Goal: Information Seeking & Learning: Learn about a topic

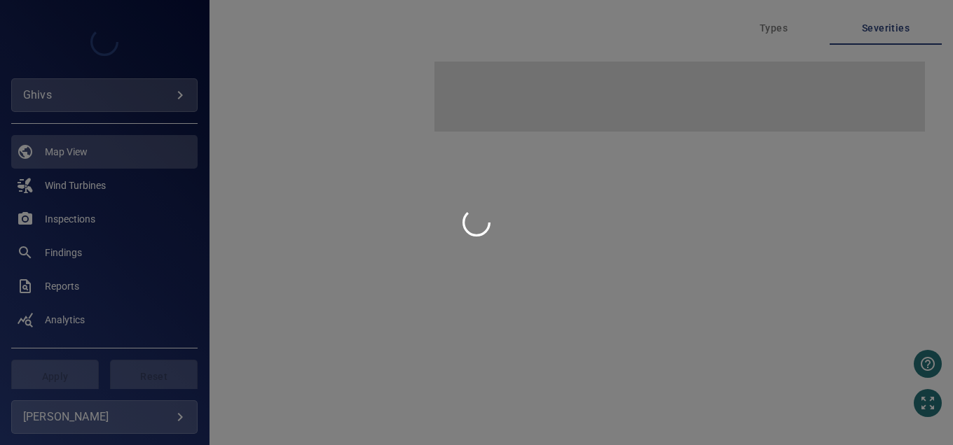
click at [145, 88] on div at bounding box center [476, 222] width 953 height 445
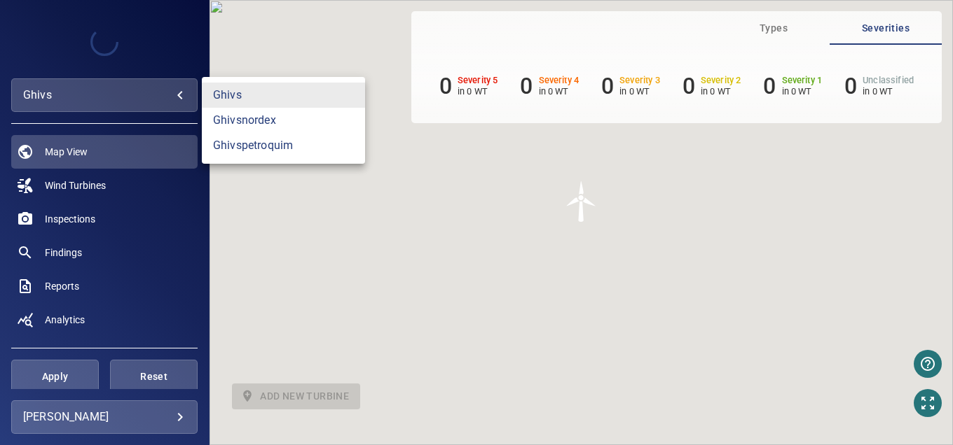
click at [177, 93] on body "**********" at bounding box center [476, 222] width 953 height 445
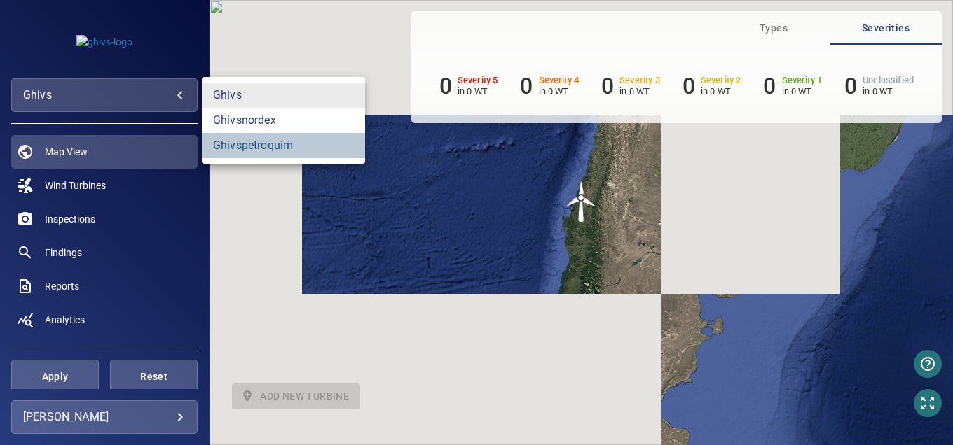
click at [258, 153] on link "ghivspetroquim" at bounding box center [283, 145] width 163 height 25
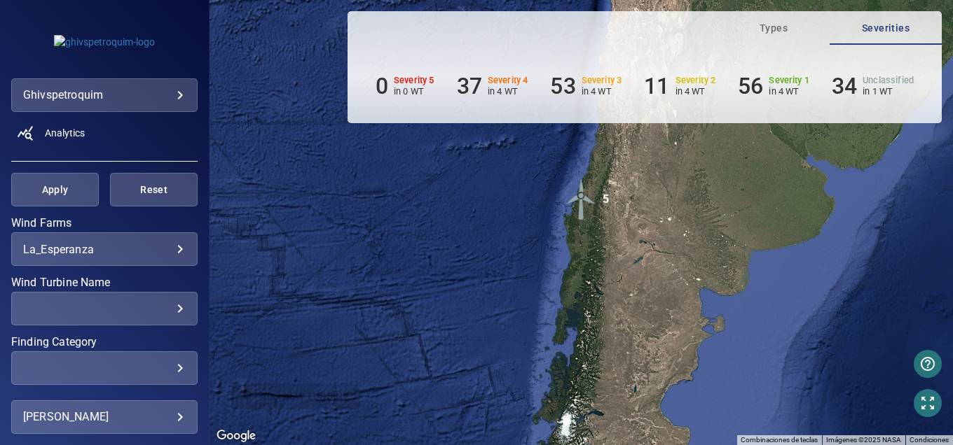
scroll to position [210, 0]
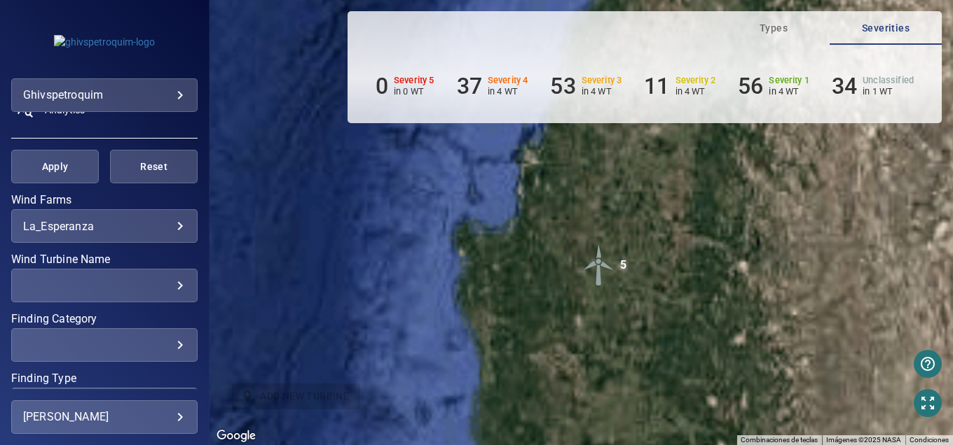
click at [602, 264] on img "5" at bounding box center [599, 265] width 42 height 42
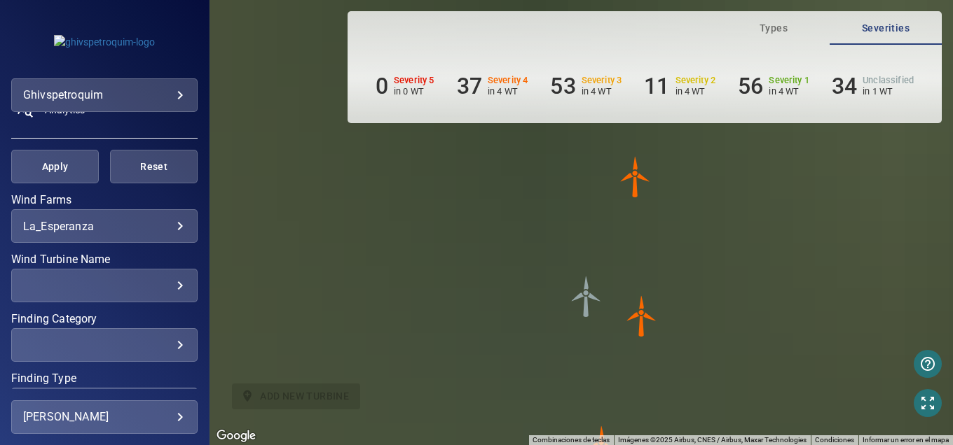
drag, startPoint x: 717, startPoint y: 286, endPoint x: 614, endPoint y: 208, distance: 128.5
click at [616, 209] on div "Para navegar, presiona las teclas [PERSON_NAME]. Para activar la función de arr…" at bounding box center [580, 222] width 743 height 445
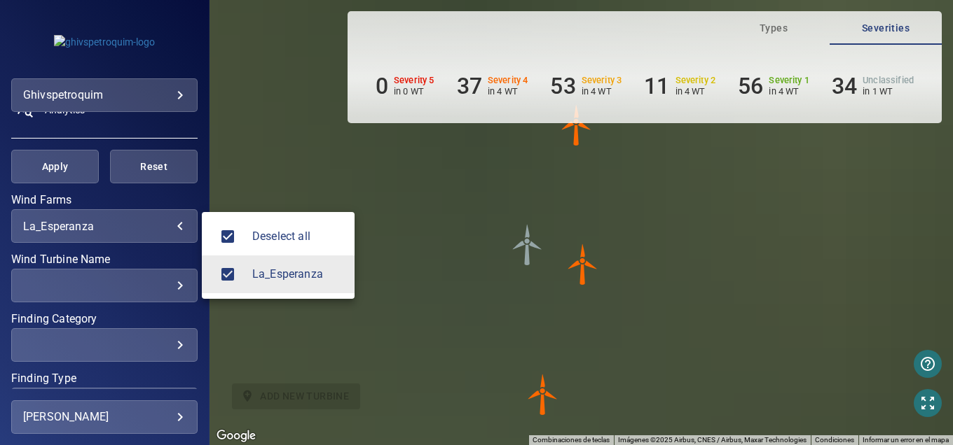
click at [102, 230] on body "**********" at bounding box center [476, 222] width 953 height 445
click at [261, 235] on span "Deselect all" at bounding box center [297, 236] width 91 height 17
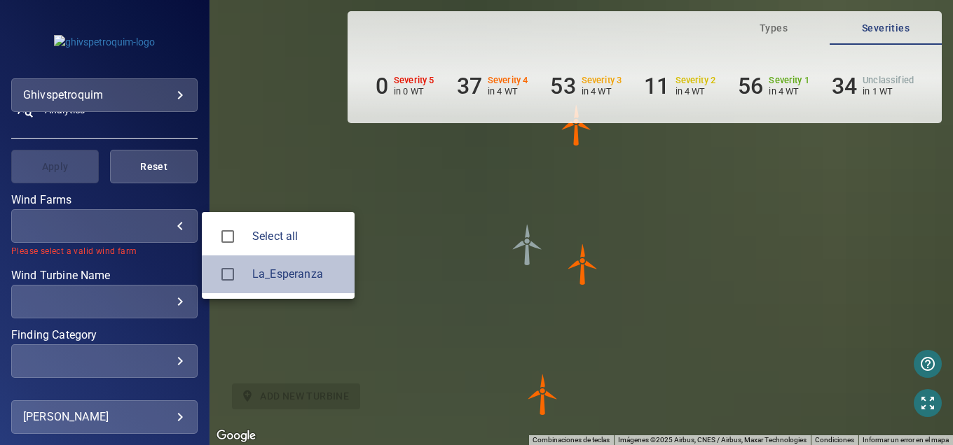
click at [244, 266] on div at bounding box center [232, 274] width 39 height 29
type input "**********"
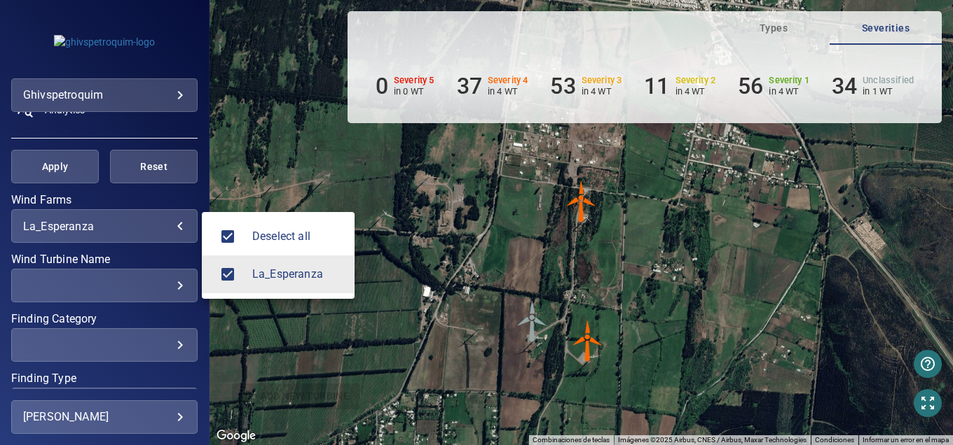
drag, startPoint x: 207, startPoint y: 324, endPoint x: 202, endPoint y: 285, distance: 39.5
click at [202, 311] on div at bounding box center [476, 222] width 953 height 445
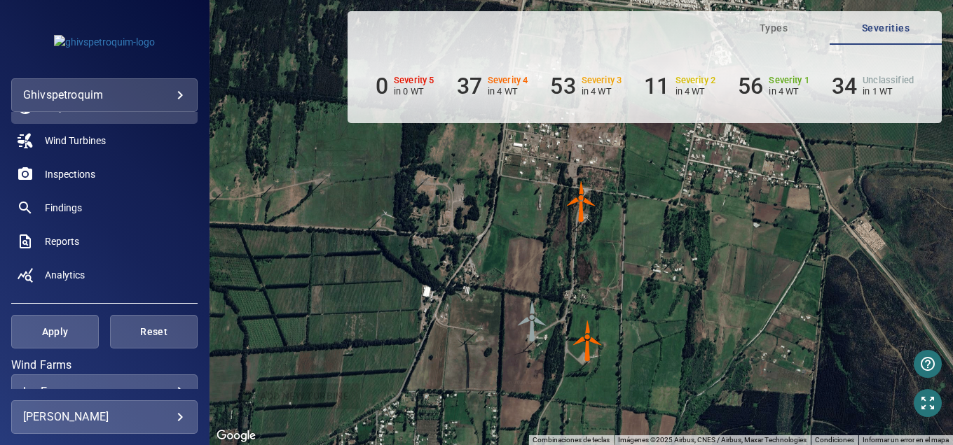
scroll to position [0, 0]
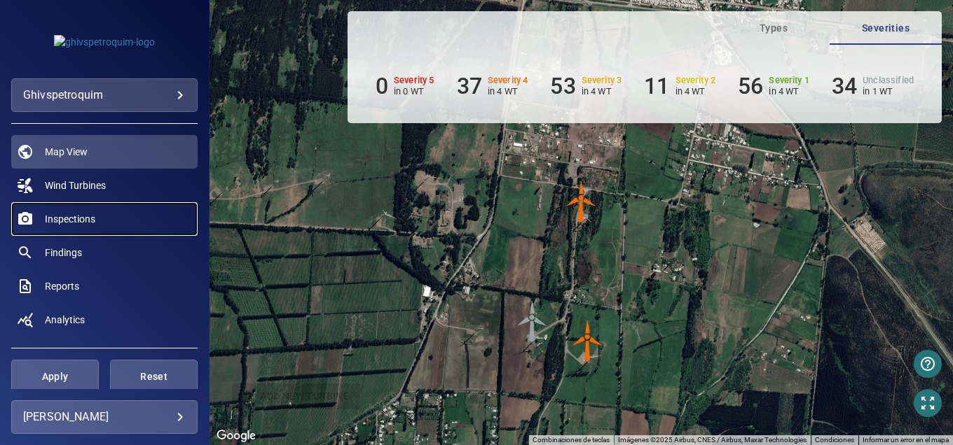
click at [71, 220] on span "Inspections" at bounding box center [70, 219] width 50 height 14
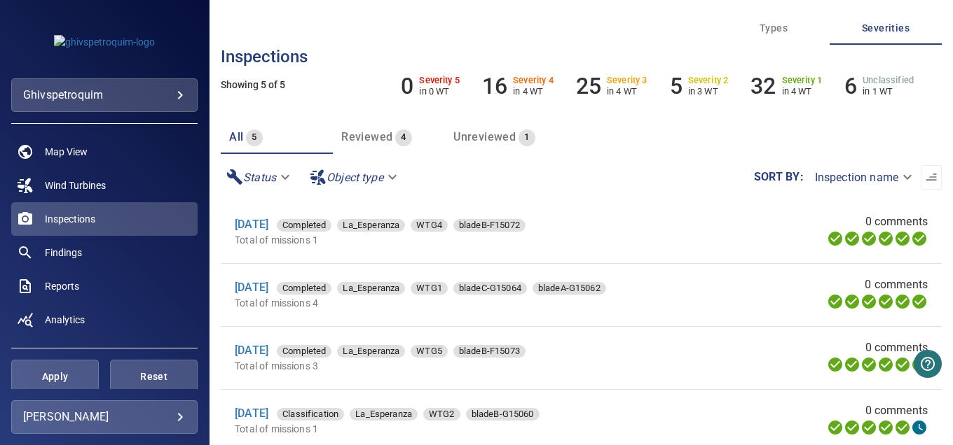
scroll to position [25, 0]
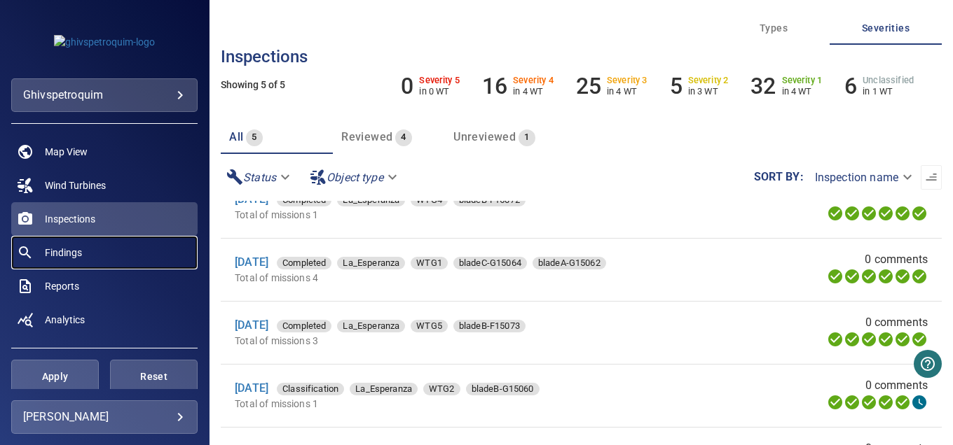
click at [57, 251] on span "Findings" at bounding box center [63, 253] width 37 height 14
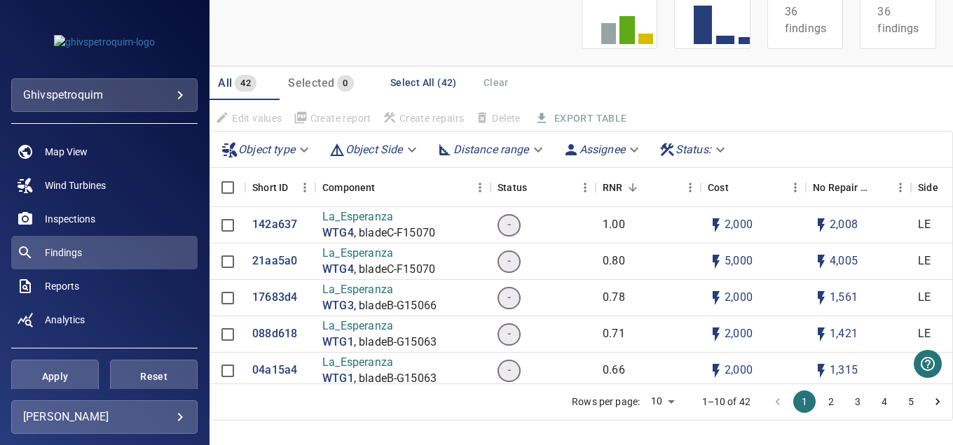
scroll to position [152, 0]
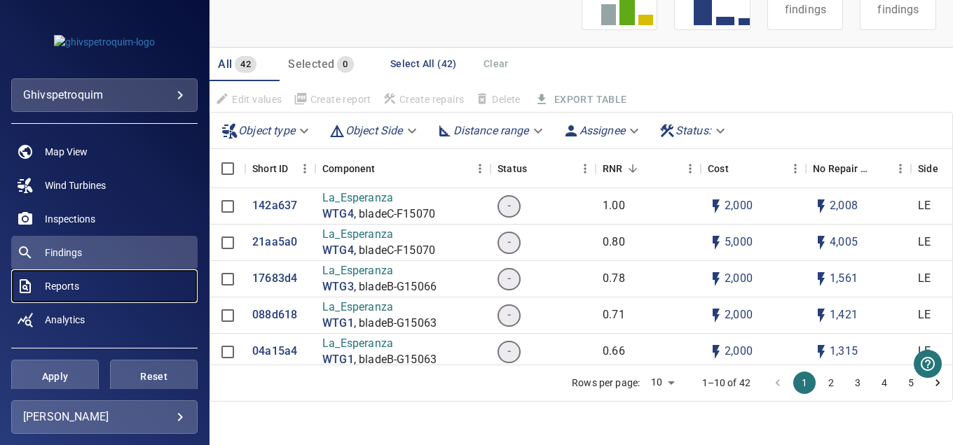
click at [72, 278] on link "Reports" at bounding box center [104, 287] width 186 height 34
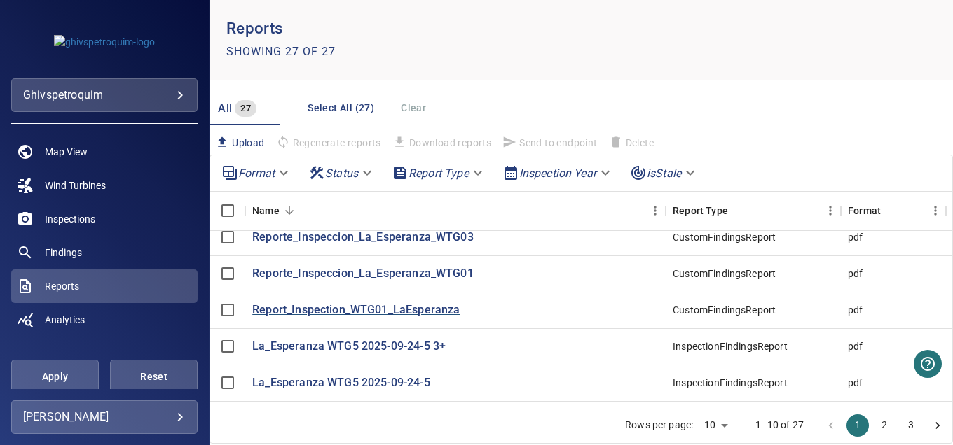
scroll to position [25, 0]
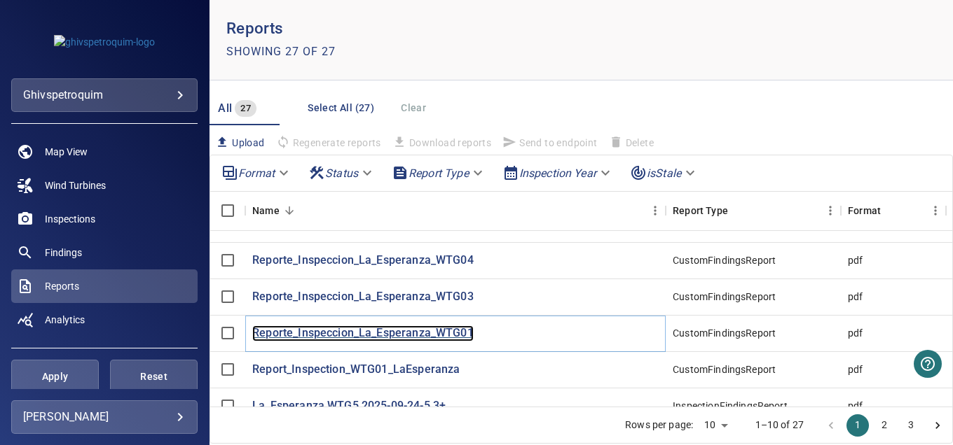
click at [298, 326] on p "Reporte_Inspeccion_La_Esperanza_WTG01" at bounding box center [362, 334] width 221 height 16
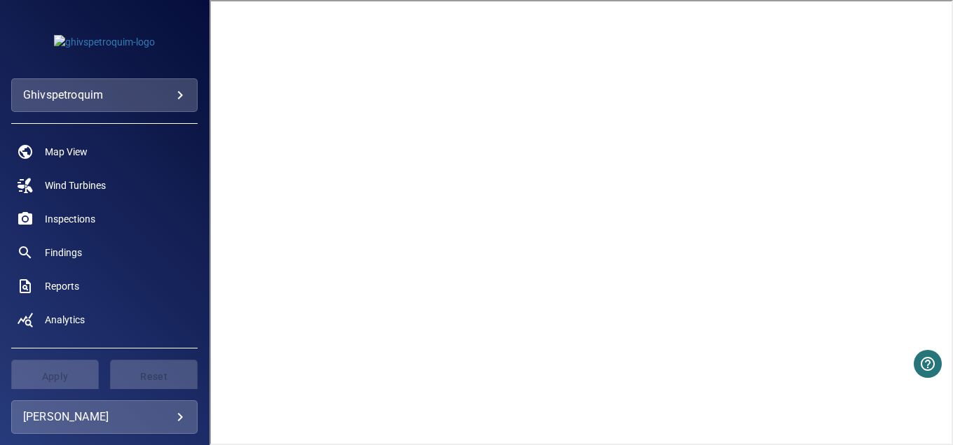
click at [60, 87] on body "**********" at bounding box center [476, 222] width 953 height 445
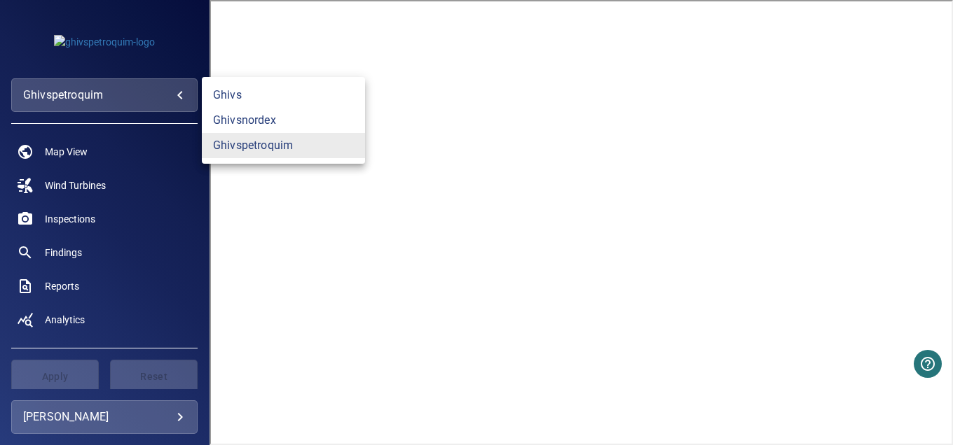
click at [70, 95] on div at bounding box center [476, 222] width 953 height 445
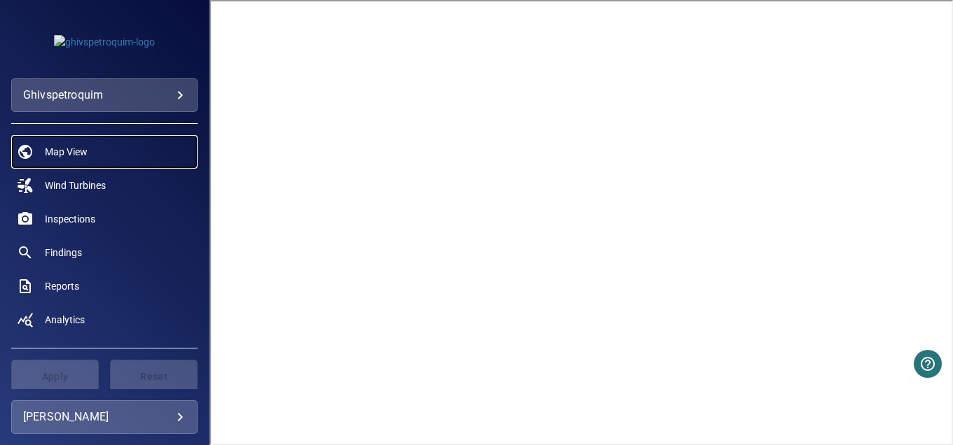
click at [59, 154] on span "Map View" at bounding box center [66, 152] width 43 height 14
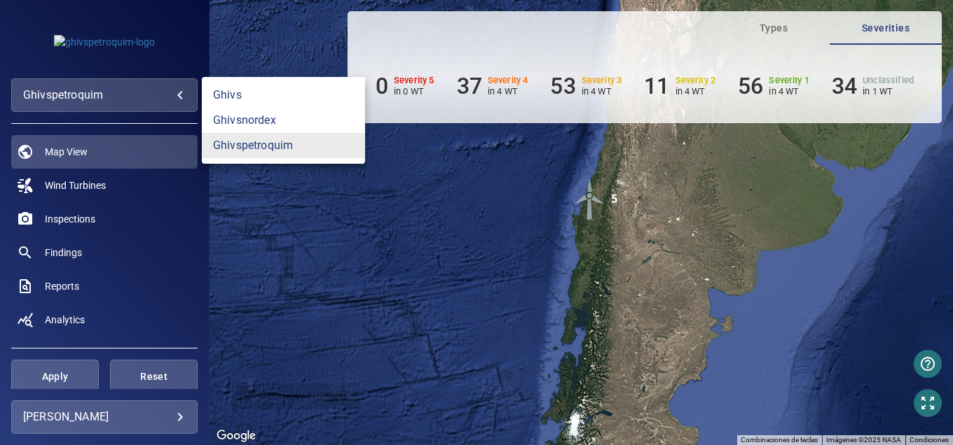
click at [97, 98] on body "**********" at bounding box center [476, 222] width 953 height 445
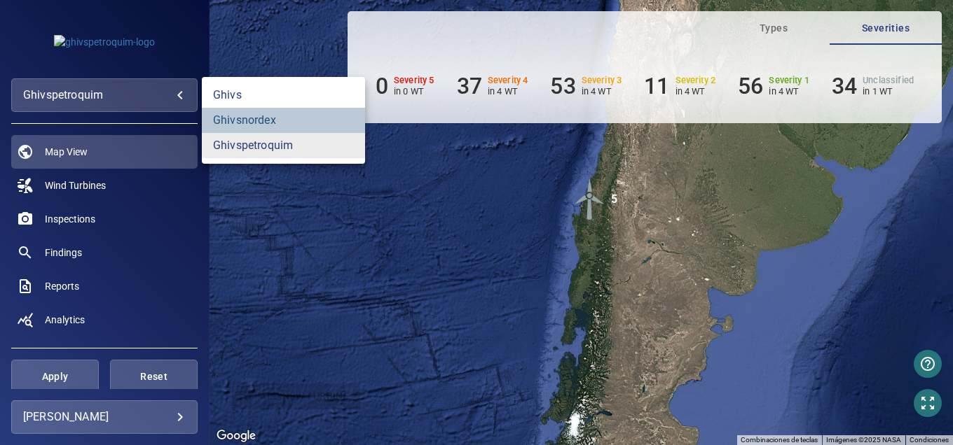
click at [234, 119] on link "ghivsnordex" at bounding box center [283, 120] width 163 height 25
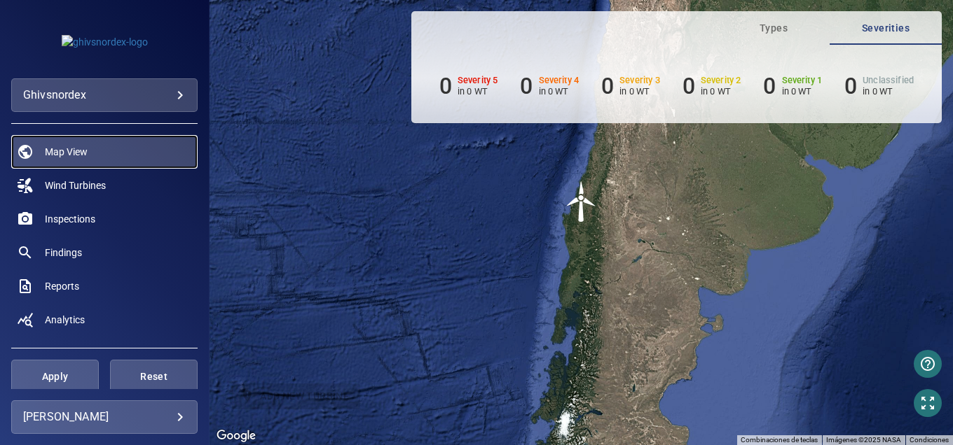
click at [100, 150] on link "Map View" at bounding box center [104, 152] width 186 height 34
click at [121, 144] on link "Map View" at bounding box center [104, 152] width 186 height 34
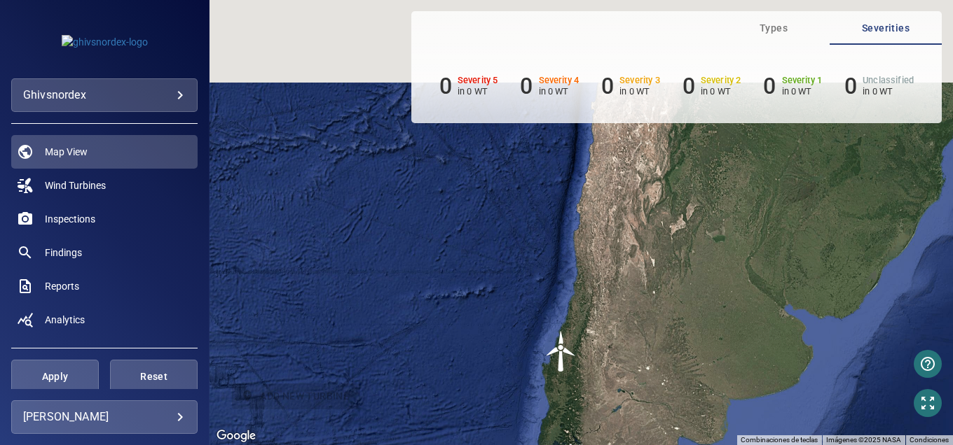
drag, startPoint x: 401, startPoint y: 298, endPoint x: 546, endPoint y: 333, distance: 149.7
click at [401, 368] on div "Para activar la función de arrastrar con el teclado, presiona Alt + Intro. Una …" at bounding box center [580, 222] width 743 height 445
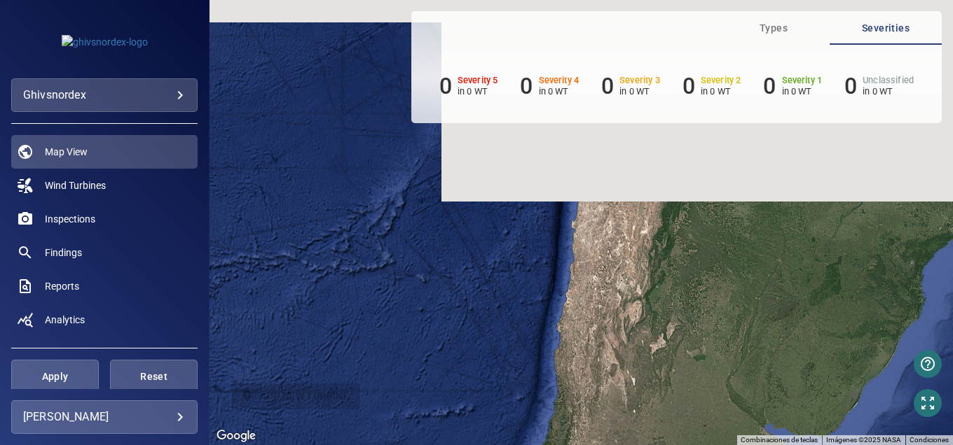
drag, startPoint x: 602, startPoint y: 218, endPoint x: 579, endPoint y: 359, distance: 143.5
click at [580, 360] on div "Para activar la función de arrastrar con el teclado, presiona Alt + Intro. Una …" at bounding box center [580, 222] width 743 height 445
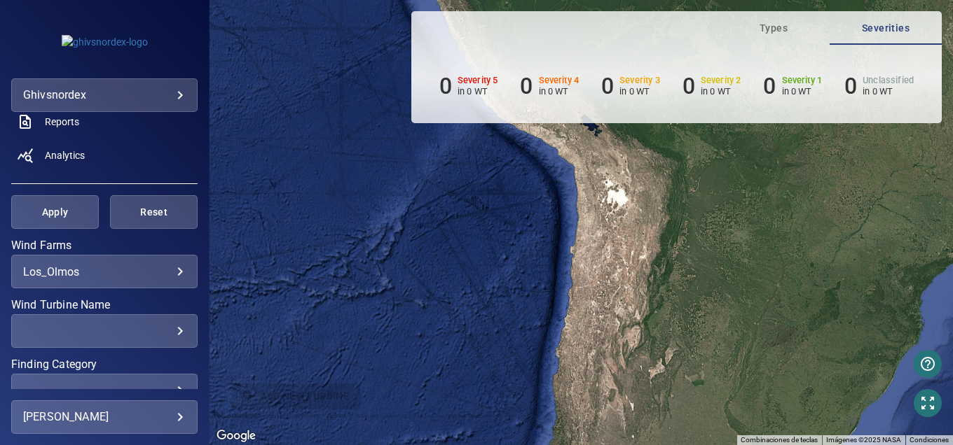
scroll to position [204, 0]
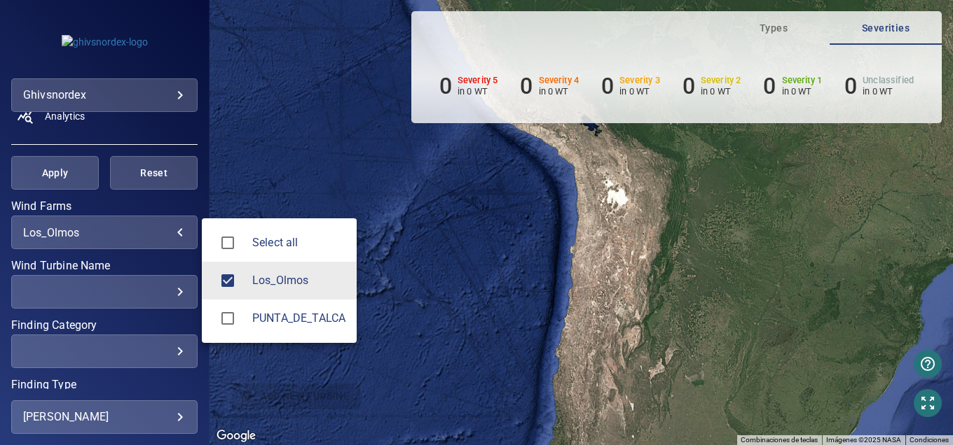
click at [108, 237] on body "**********" at bounding box center [476, 222] width 953 height 445
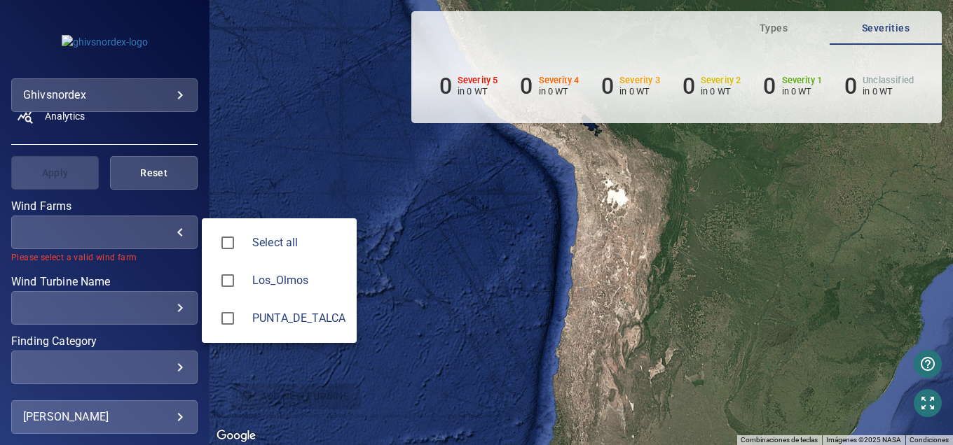
type input "**********"
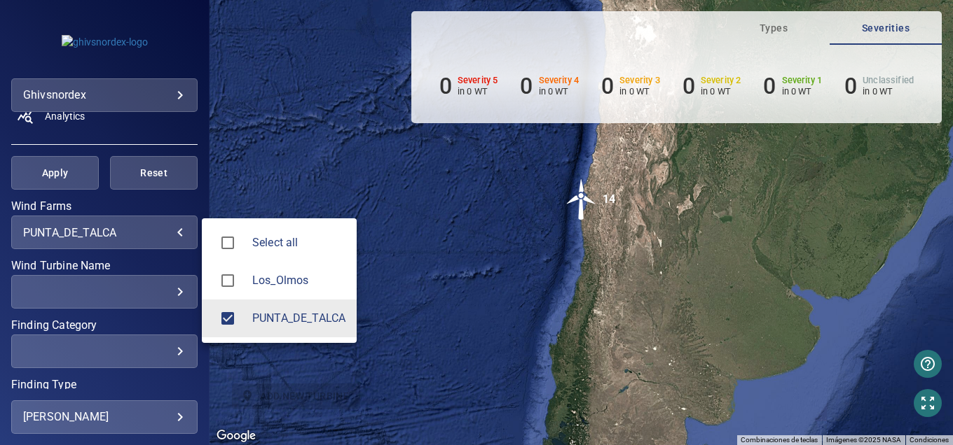
click at [590, 217] on div at bounding box center [476, 222] width 953 height 445
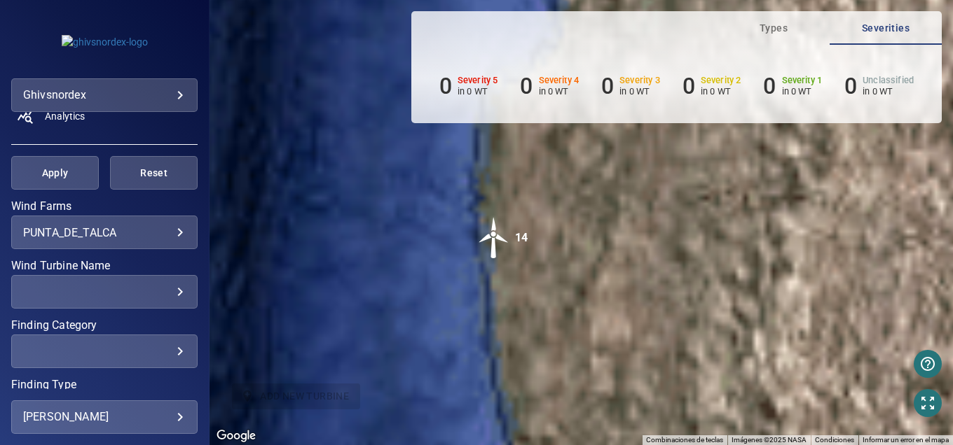
drag, startPoint x: 574, startPoint y: 345, endPoint x: 478, endPoint y: 209, distance: 166.5
click at [478, 217] on img "14" at bounding box center [494, 238] width 42 height 42
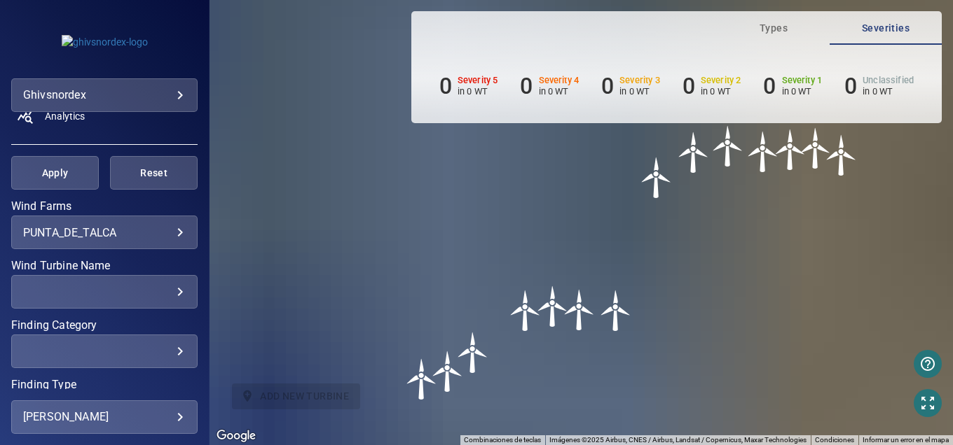
drag, startPoint x: 503, startPoint y: 263, endPoint x: 701, endPoint y: 226, distance: 201.7
click at [701, 226] on div "Para activar la función de arrastrar con el teclado, presiona Alt + Intro. Una …" at bounding box center [580, 222] width 743 height 445
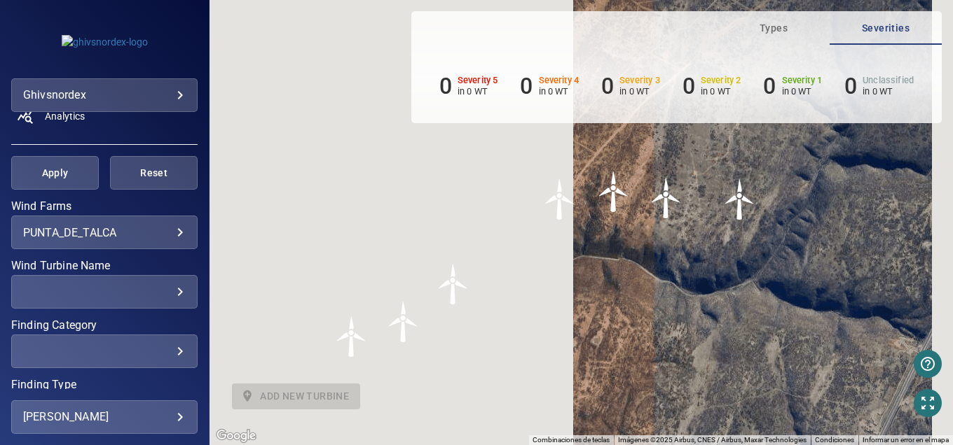
drag, startPoint x: 595, startPoint y: 228, endPoint x: 698, endPoint y: 154, distance: 126.5
click at [697, 155] on div "Para activar la función de arrastrar con el teclado, presiona Alt + Intro. Una …" at bounding box center [580, 222] width 743 height 445
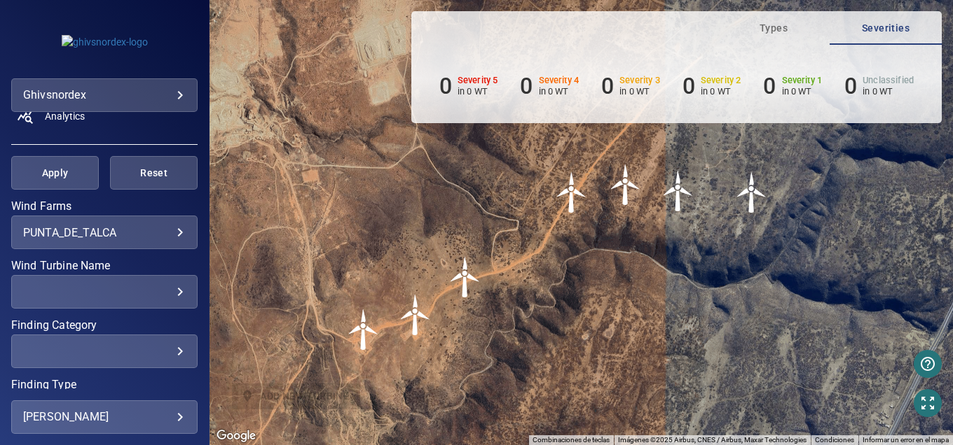
click at [627, 164] on img "PDT-10WEA91471" at bounding box center [625, 185] width 42 height 42
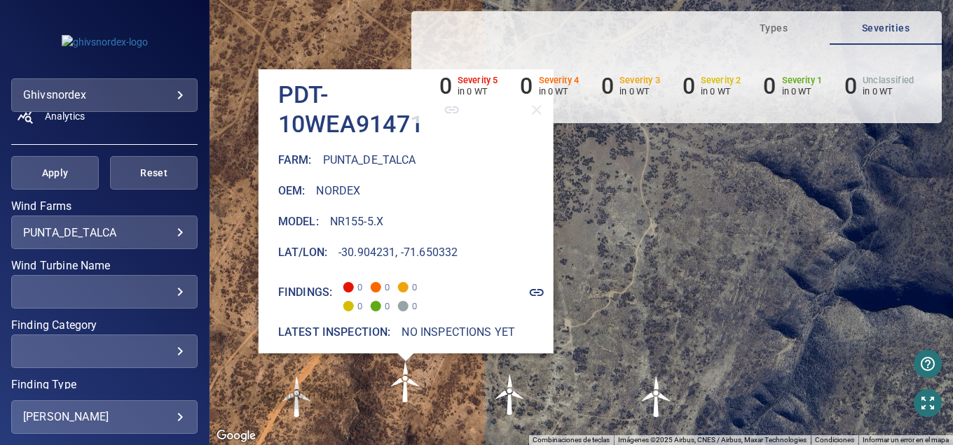
click at [265, 36] on div "Para activar la función de arrastrar con el teclado, presiona Alt + Intro. Una …" at bounding box center [580, 222] width 743 height 445
click at [117, 99] on body "**********" at bounding box center [476, 222] width 953 height 445
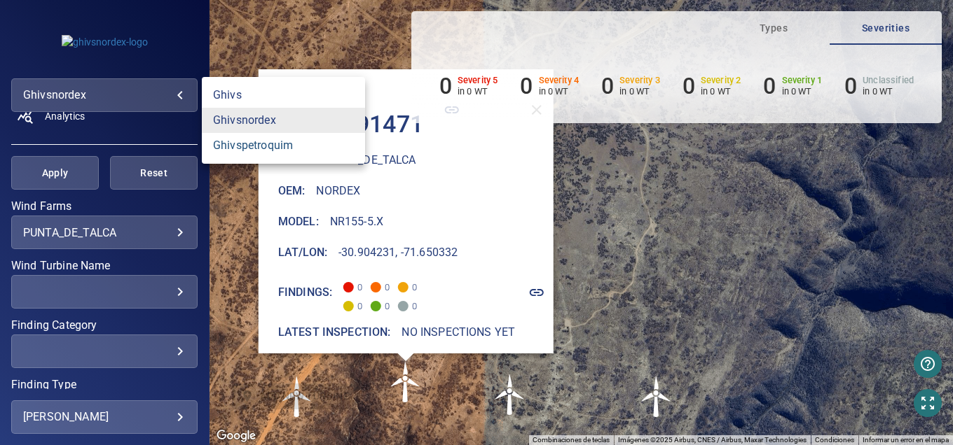
click at [261, 142] on link "ghivspetroquim" at bounding box center [283, 145] width 163 height 25
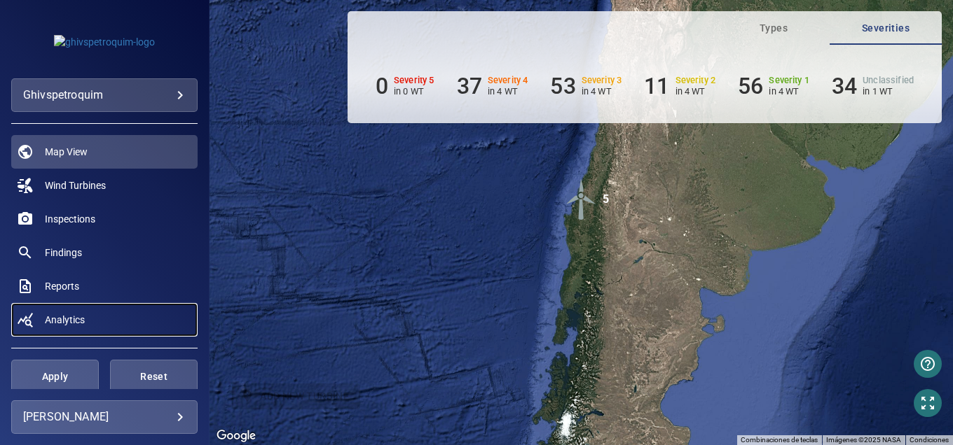
click at [64, 317] on span "Analytics" at bounding box center [65, 320] width 40 height 14
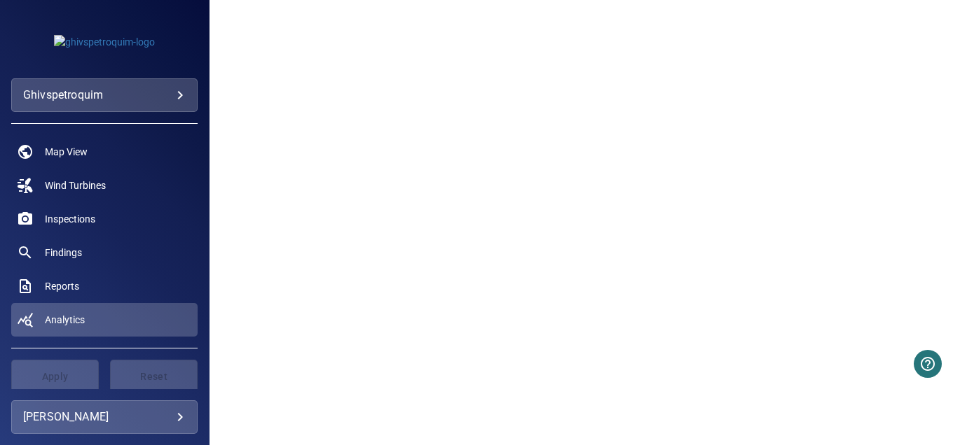
scroll to position [937, 0]
click at [102, 324] on link "Analytics" at bounding box center [104, 320] width 186 height 34
click at [77, 319] on span "Analytics" at bounding box center [65, 320] width 40 height 14
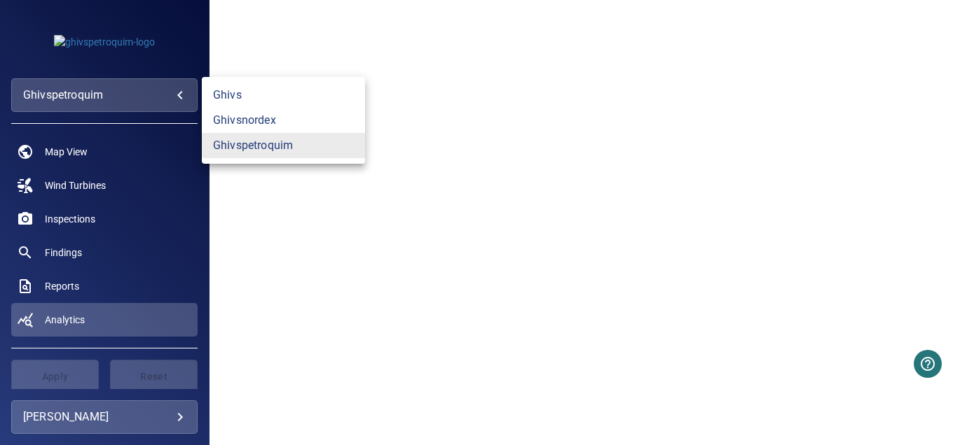
click at [68, 94] on body "**********" at bounding box center [476, 222] width 953 height 445
click at [258, 137] on link "ghivspetroquim" at bounding box center [283, 145] width 163 height 25
